Goal: Transaction & Acquisition: Purchase product/service

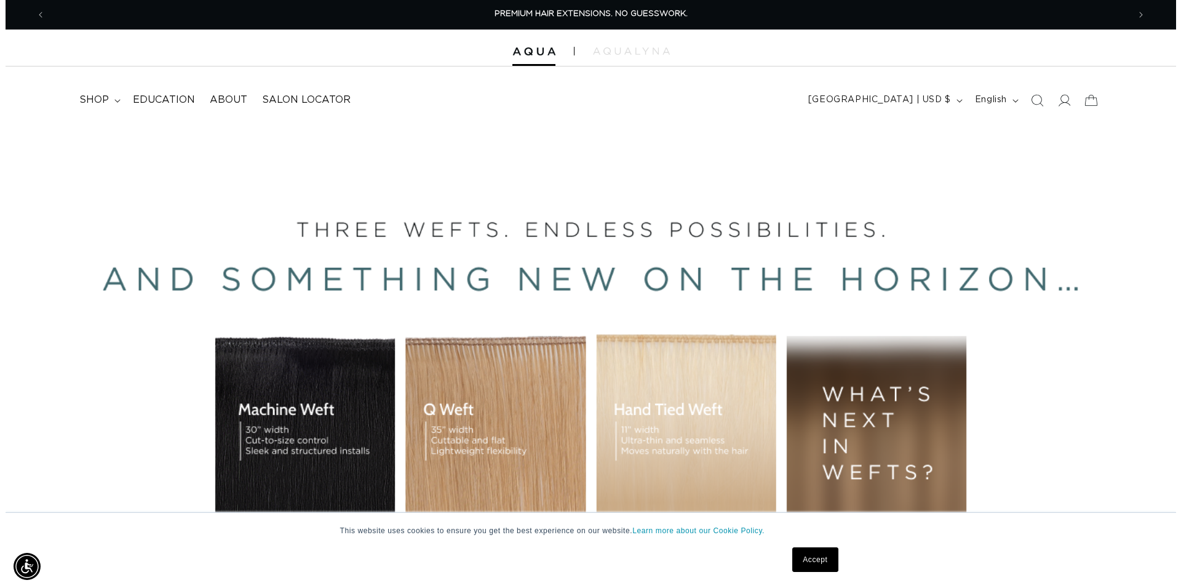
scroll to position [0, 2167]
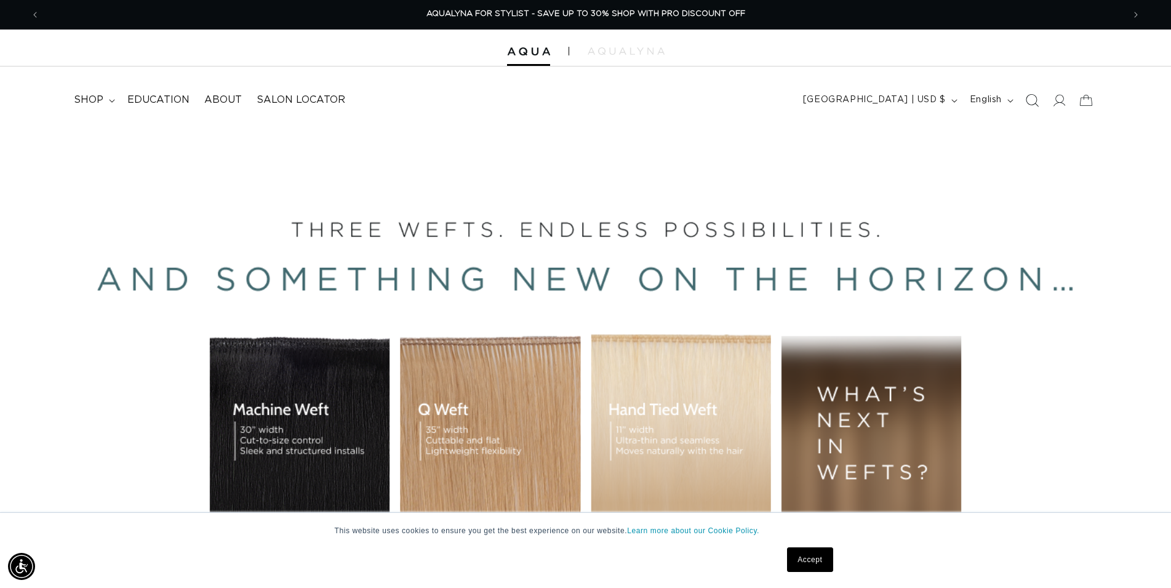
click at [1034, 100] on icon "Search" at bounding box center [1031, 100] width 13 height 13
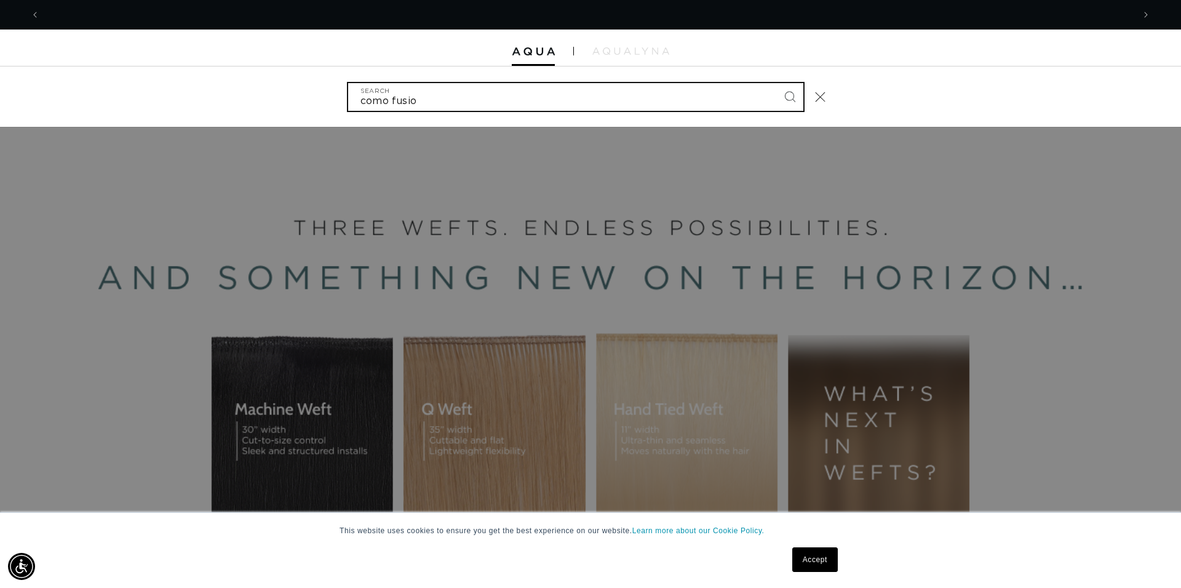
scroll to position [0, 0]
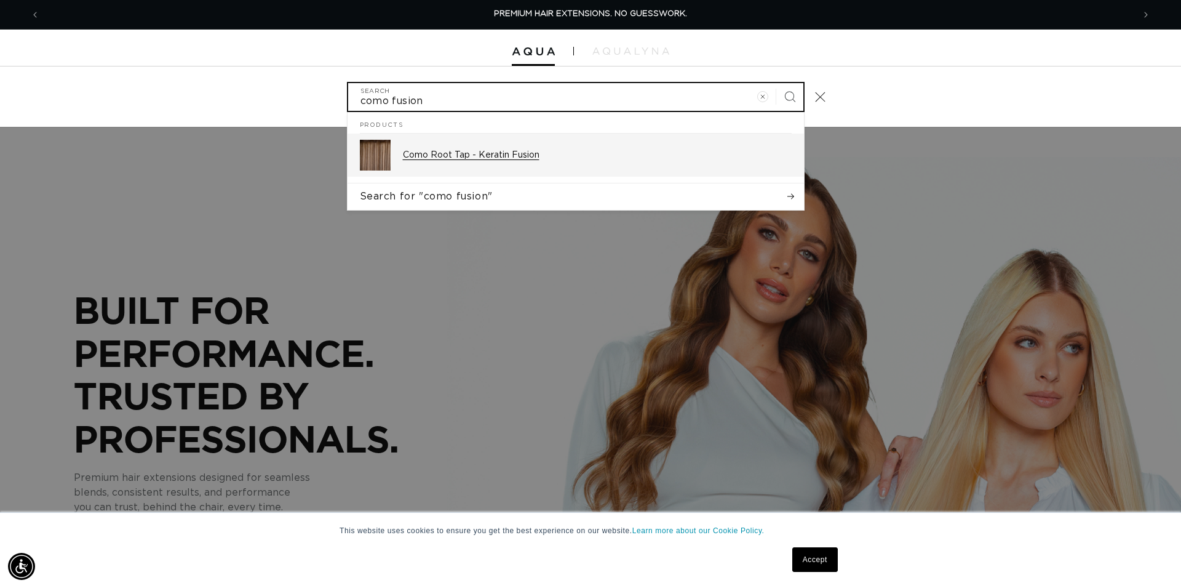
type input "como fusion"
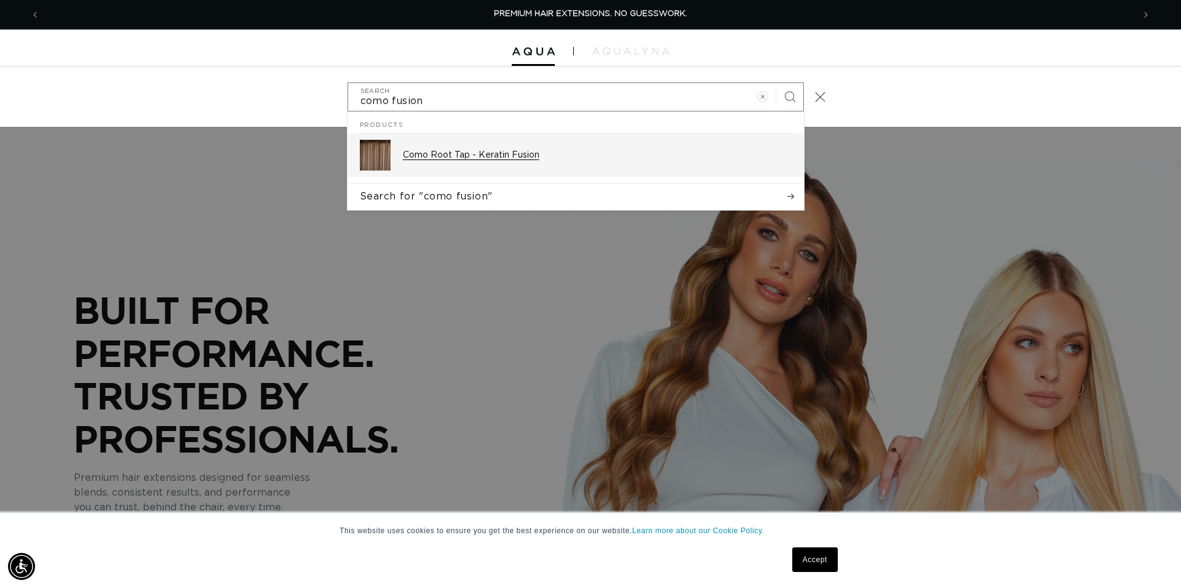
click at [503, 148] on div "Como Root Tap - Keratin Fusion" at bounding box center [597, 155] width 389 height 31
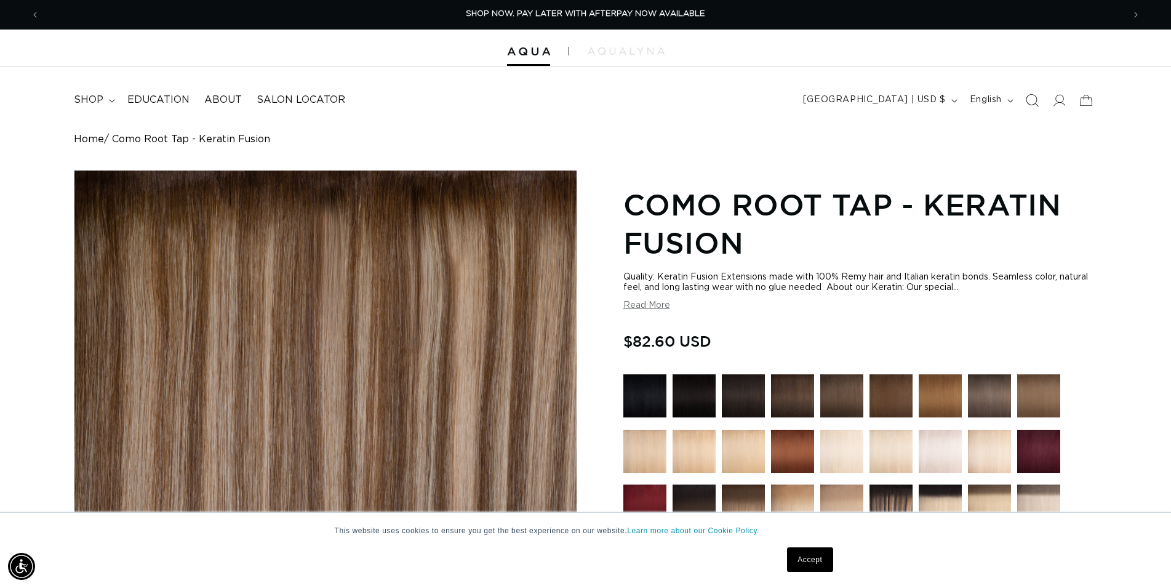
click at [1033, 100] on icon "Search" at bounding box center [1031, 100] width 13 height 13
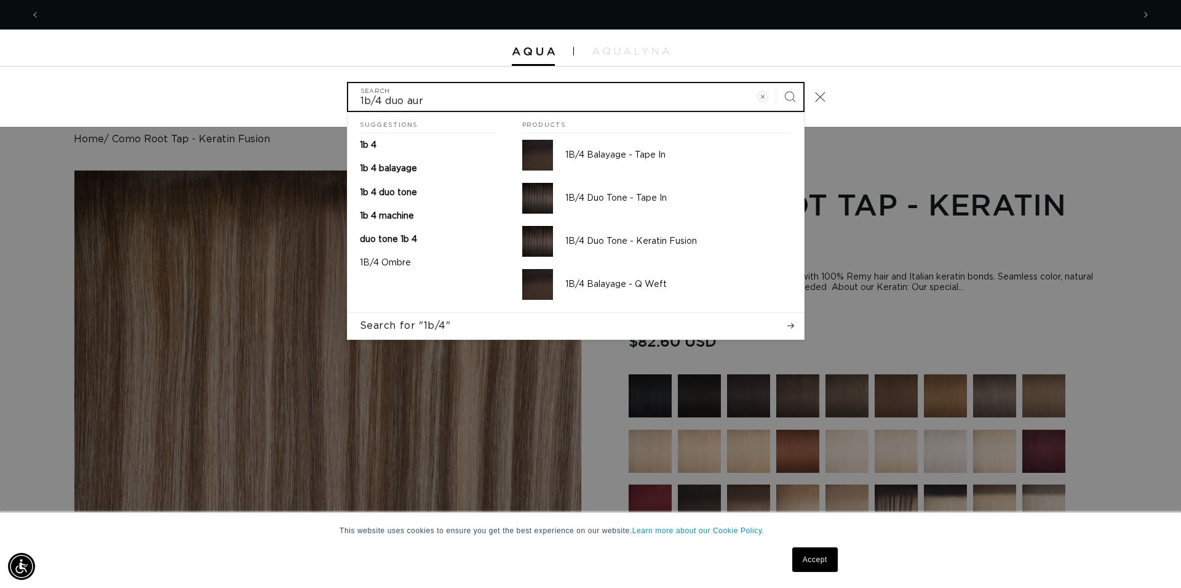
scroll to position [0, 2188]
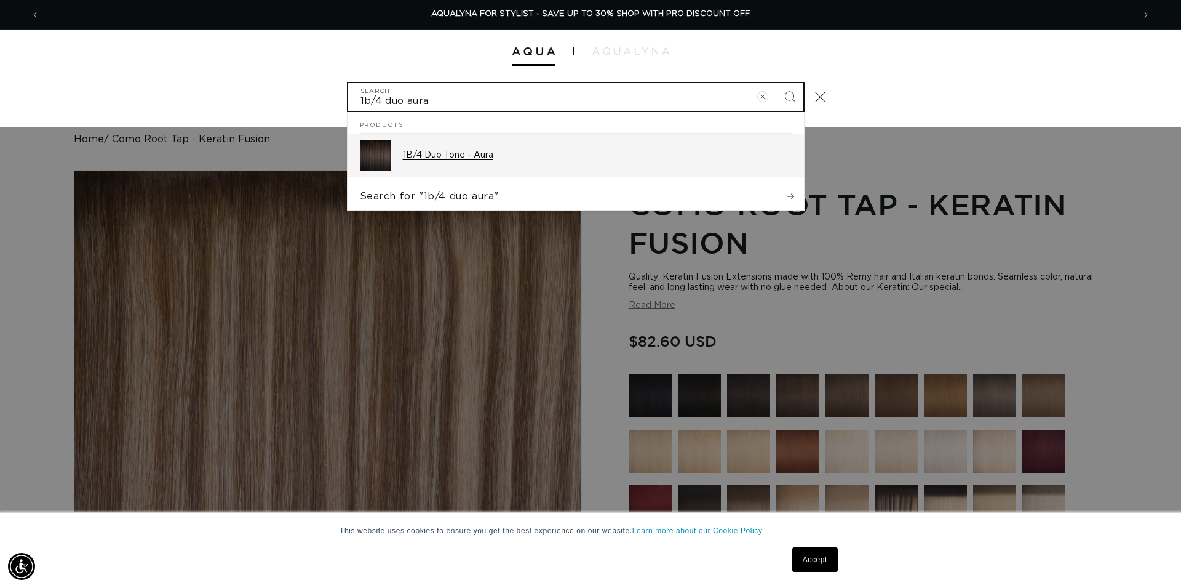
type input "1b/4 duo aura"
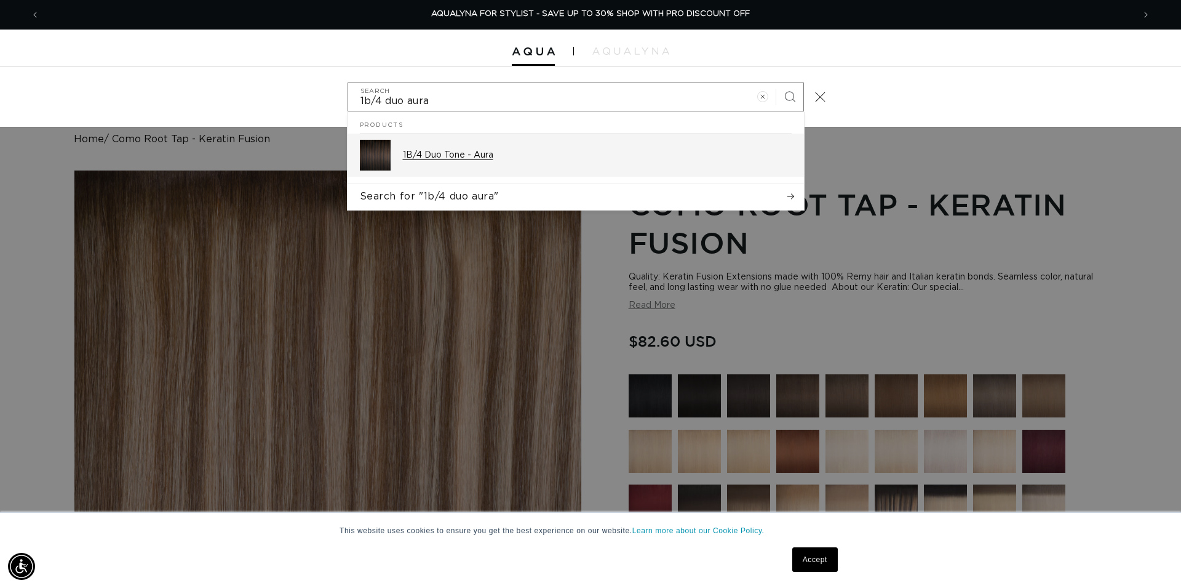
click at [509, 146] on div "1B/4 Duo Tone - Aura" at bounding box center [597, 155] width 389 height 31
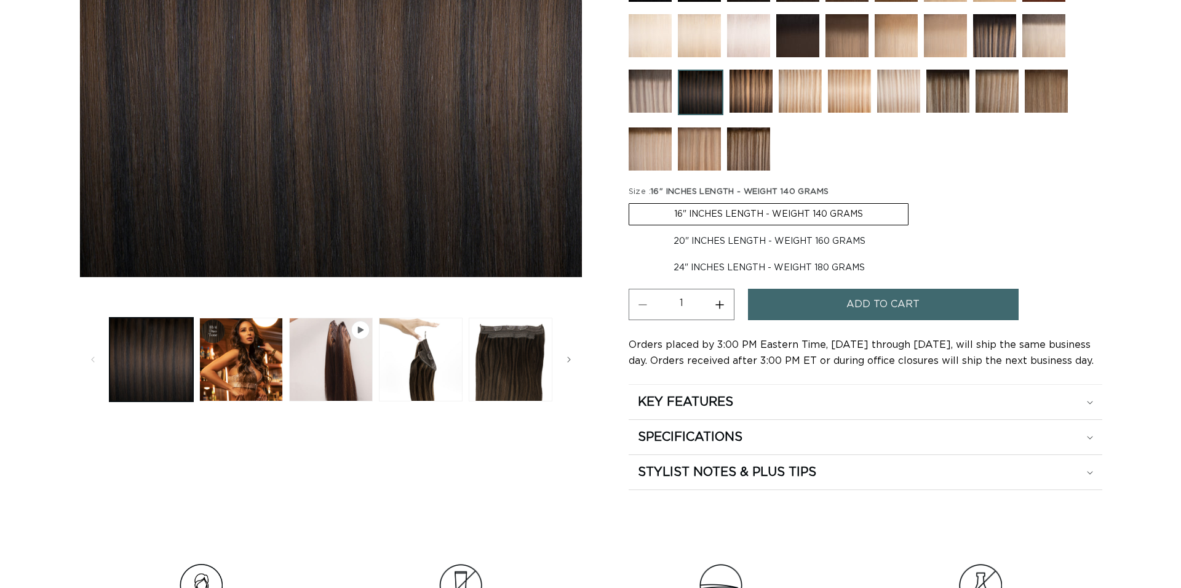
scroll to position [377, 0]
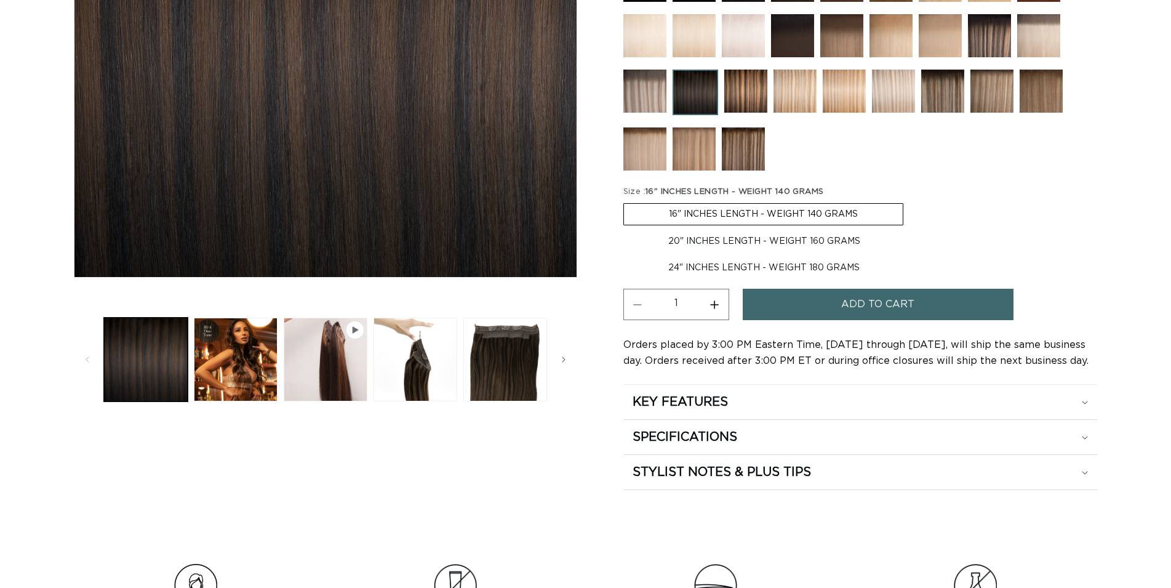
click at [767, 264] on label "24" INCHES LENGTH - WEIGHT 180 GRAMS Variant sold out or unavailable" at bounding box center [763, 267] width 281 height 21
click at [911, 229] on input "24" INCHES LENGTH - WEIGHT 180 GRAMS Variant sold out or unavailable" at bounding box center [911, 228] width 1 height 1
radio input "true"
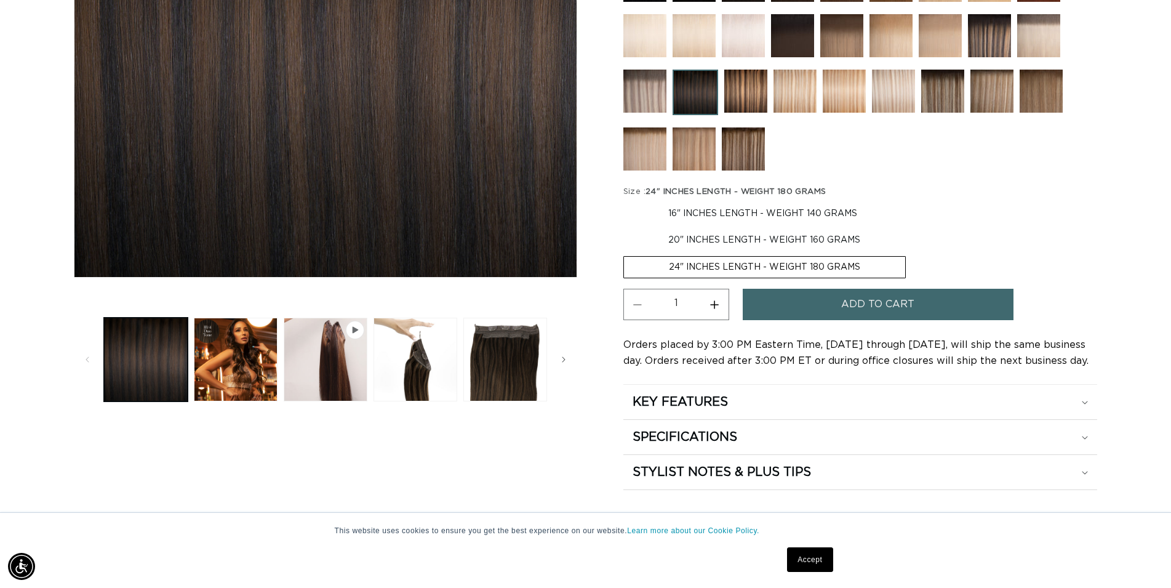
click at [864, 303] on span "Add to cart" at bounding box center [877, 304] width 73 height 31
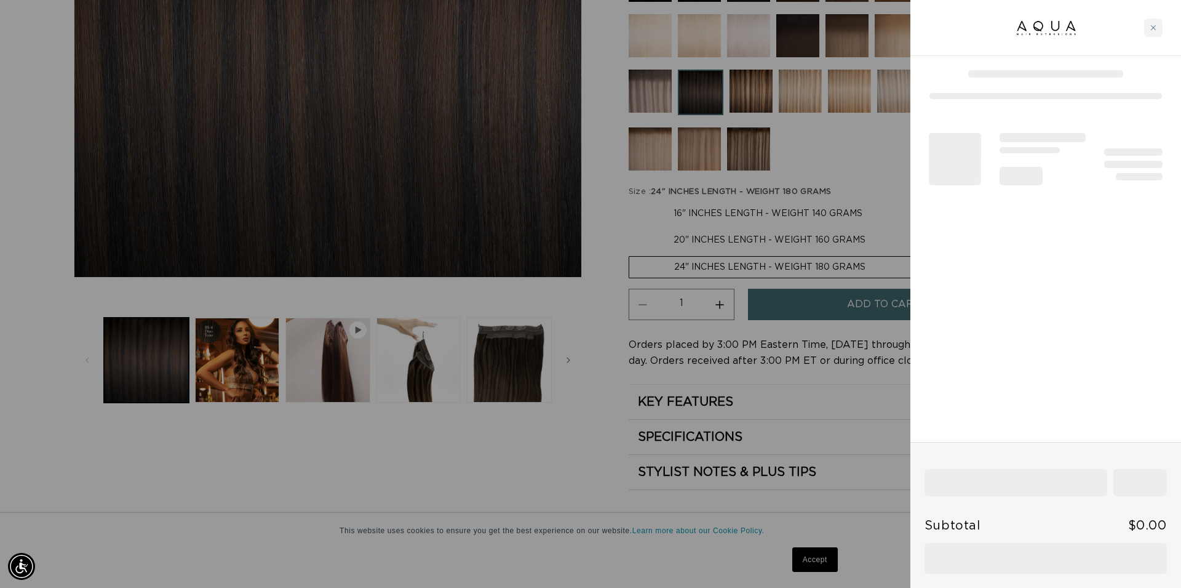
scroll to position [0, 1094]
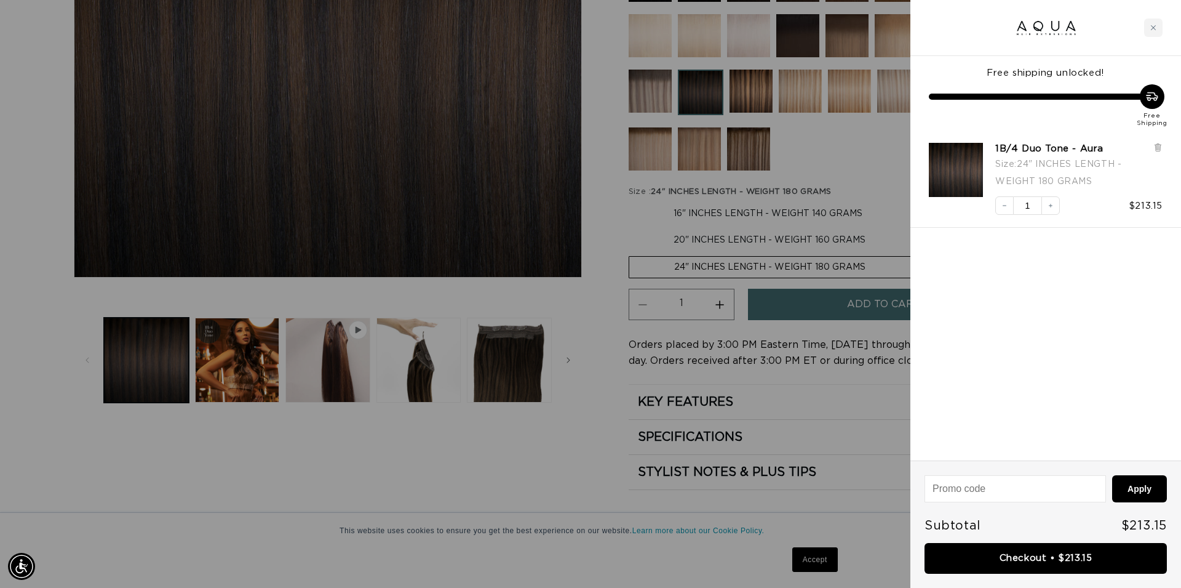
click at [1051, 551] on link "Checkout • $213.15" at bounding box center [1046, 558] width 242 height 31
